Goal: Transaction & Acquisition: Purchase product/service

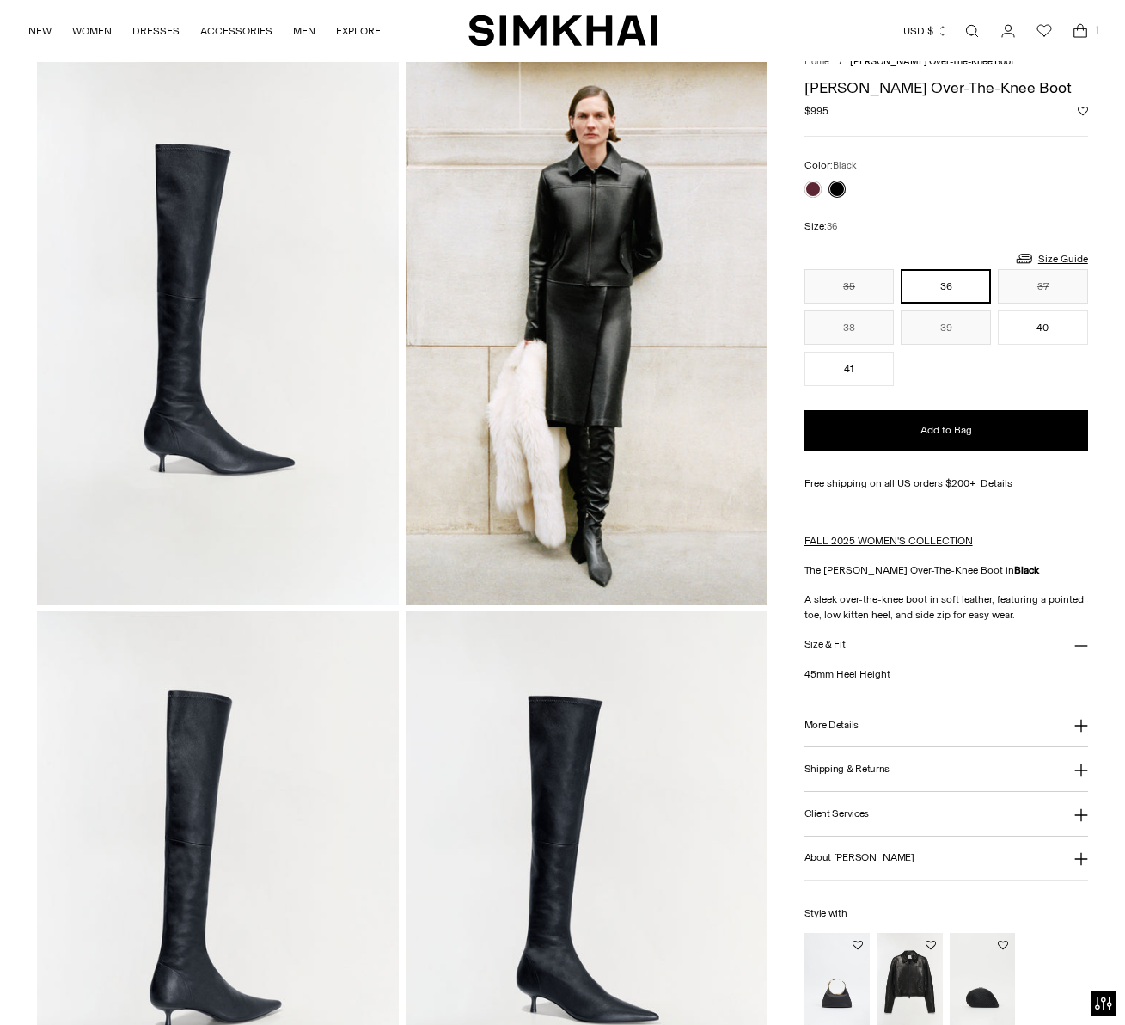
scroll to position [58, 0]
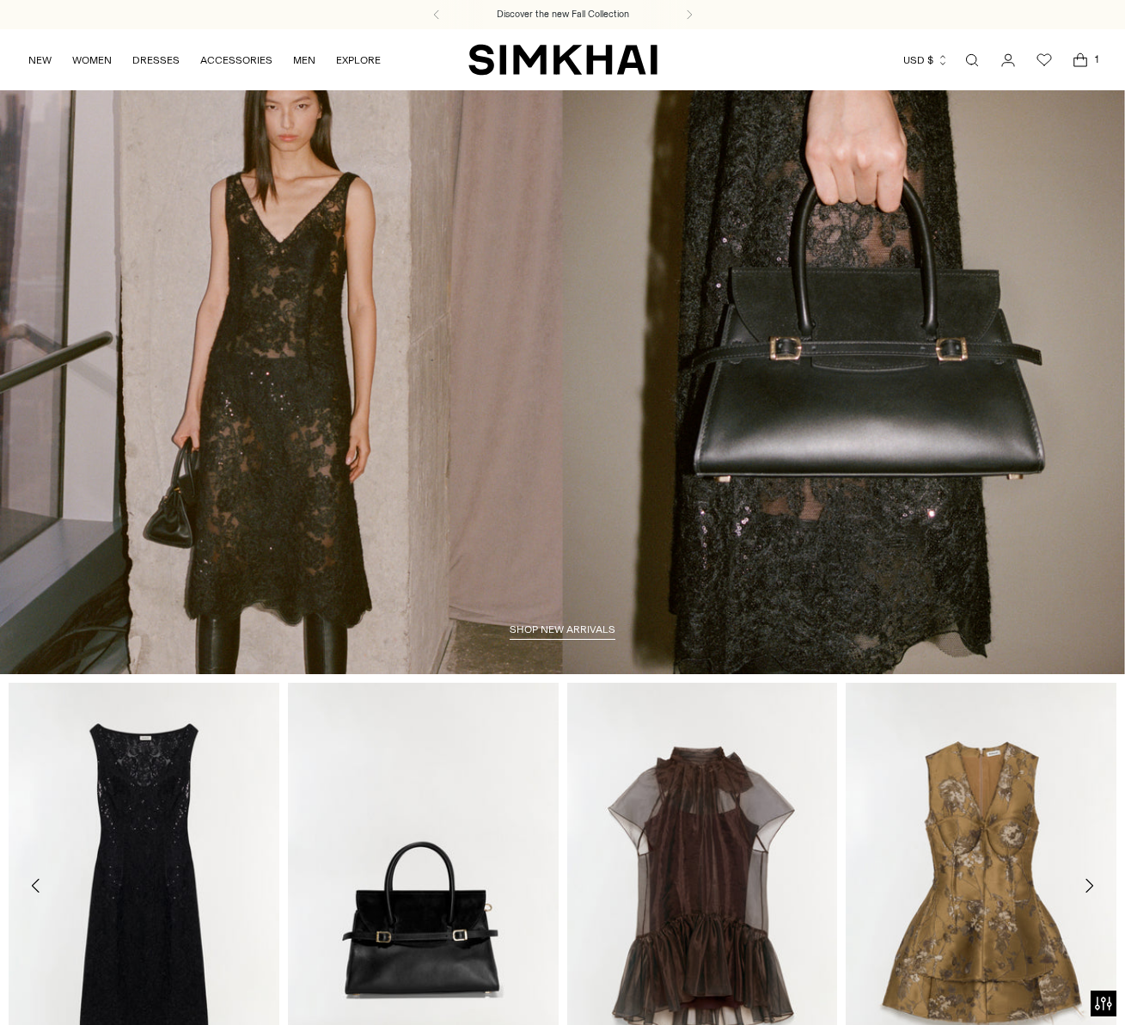
click at [1089, 55] on span "1" at bounding box center [1096, 59] width 15 height 15
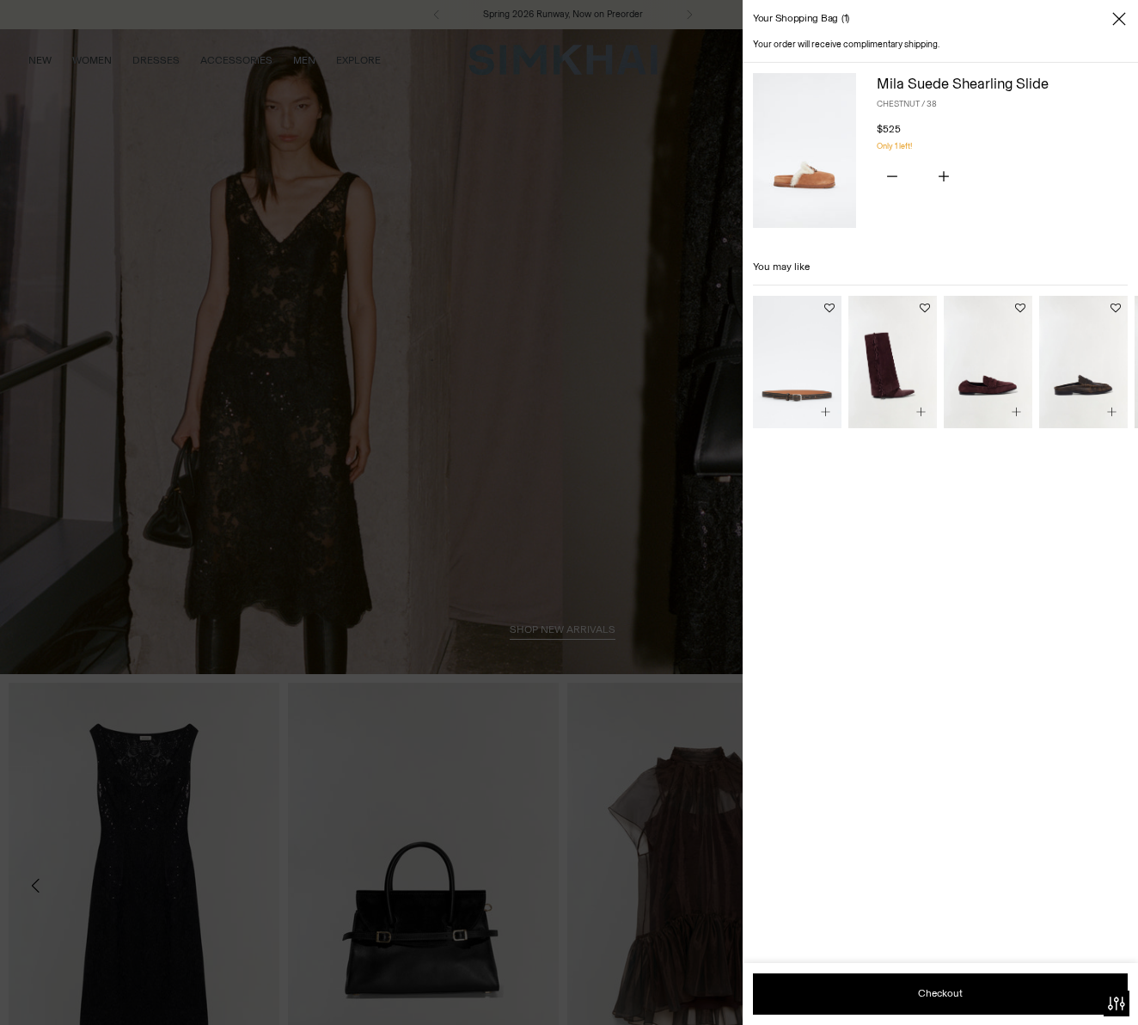
click at [1108, 18] on div "Your shopping bag 1" at bounding box center [940, 19] width 395 height 38
click at [0, 0] on img "Charlie Belt" at bounding box center [0, 0] width 0 height 0
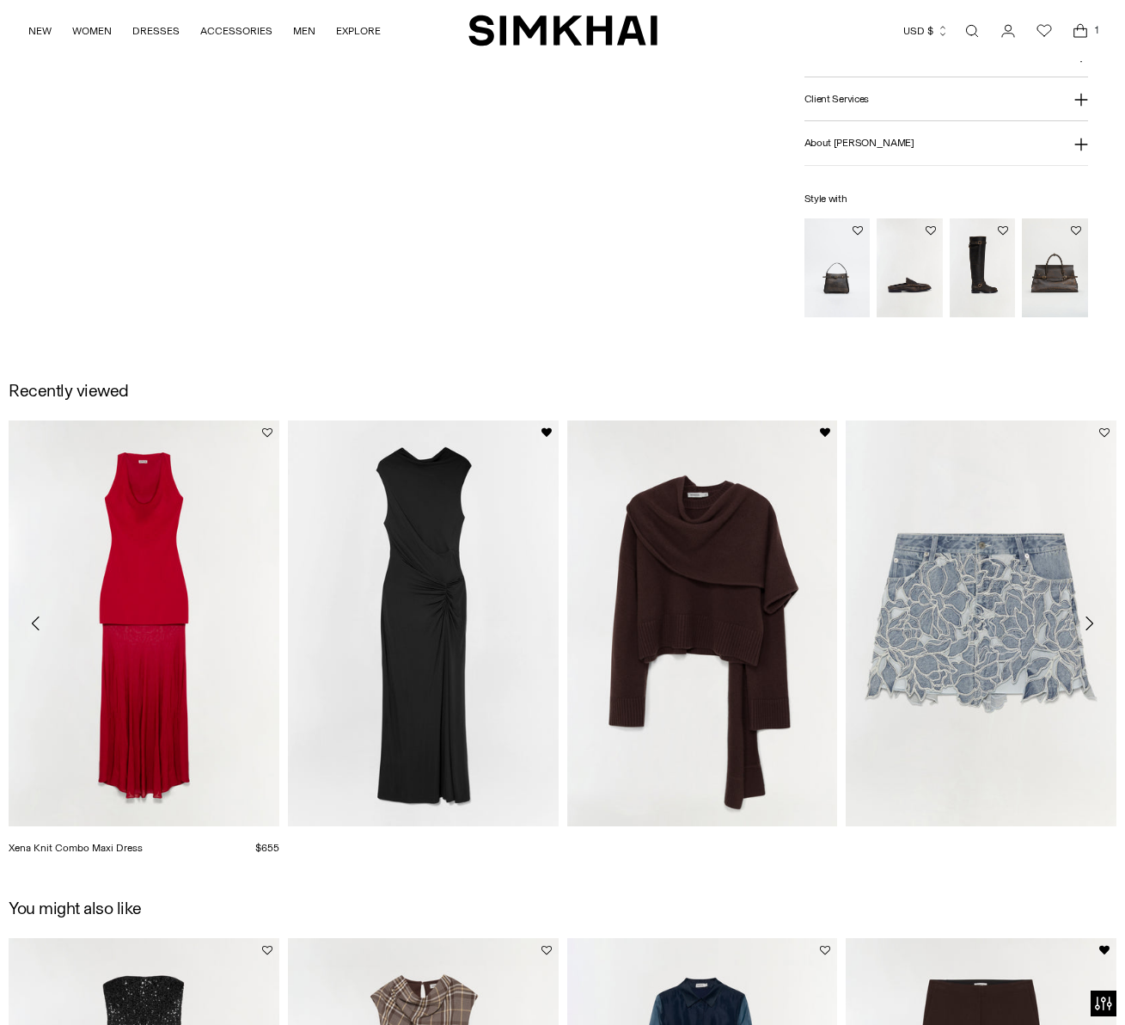
scroll to position [619, 0]
